Goal: Task Accomplishment & Management: Manage account settings

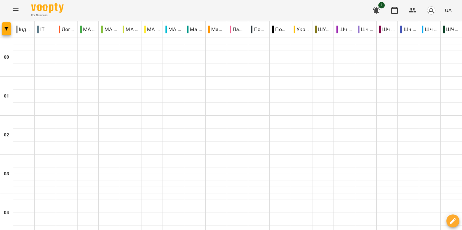
click at [14, 10] on icon "Menu" at bounding box center [16, 10] width 6 height 4
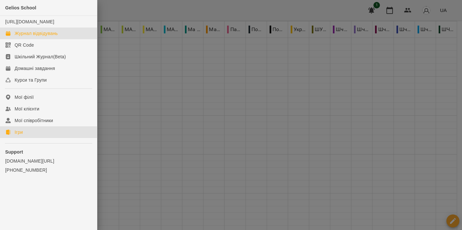
click at [22, 136] on div "Ігри" at bounding box center [19, 132] width 8 height 6
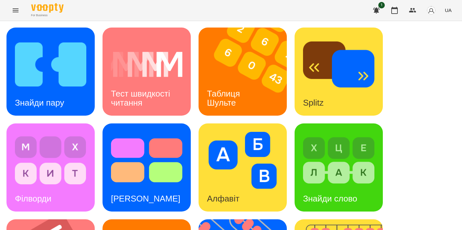
scroll to position [2, 0]
click at [19, 11] on icon "Menu" at bounding box center [16, 10] width 8 height 8
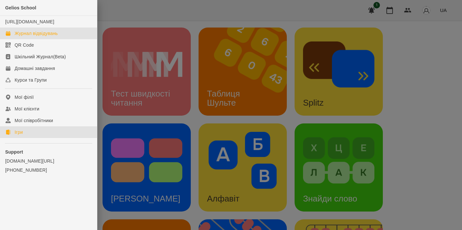
click at [34, 37] on div "Журнал відвідувань" at bounding box center [36, 33] width 43 height 6
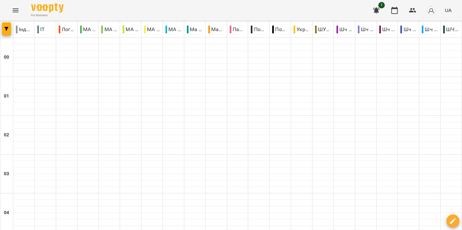
scroll to position [624, 0]
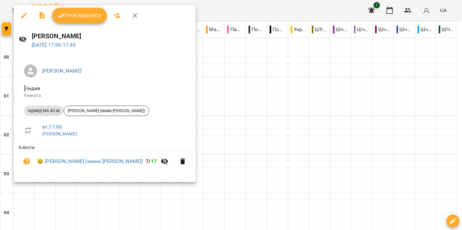
click at [235, 93] on div at bounding box center [231, 115] width 462 height 230
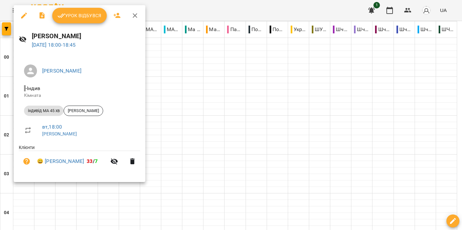
click at [231, 113] on div at bounding box center [231, 115] width 462 height 230
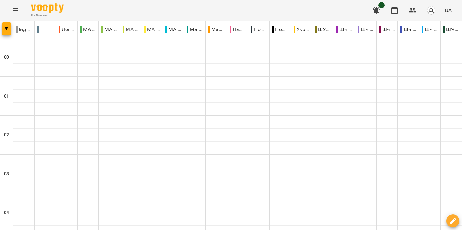
scroll to position [590, 0]
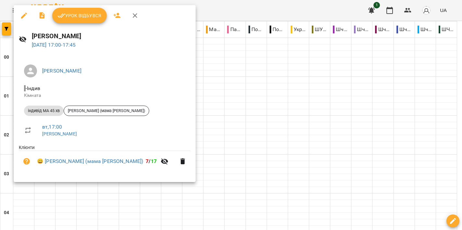
click at [272, 91] on div at bounding box center [231, 115] width 462 height 230
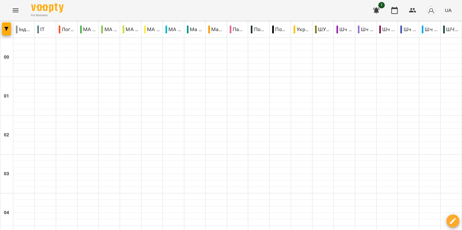
scroll to position [598, 0]
